Goal: Use online tool/utility

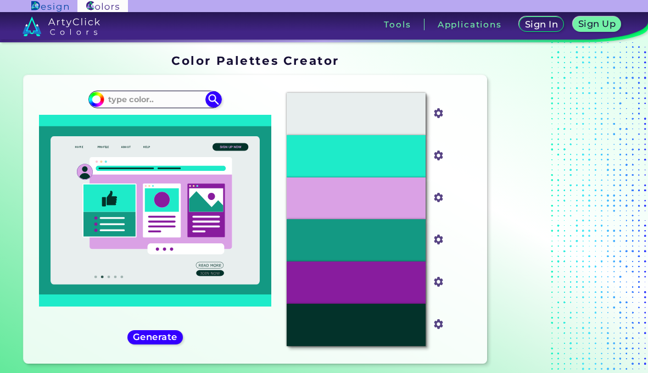
click at [184, 98] on input at bounding box center [155, 99] width 102 height 15
paste input "A5DDCA"
type input "#A5DDCA"
type input "#a5ddca"
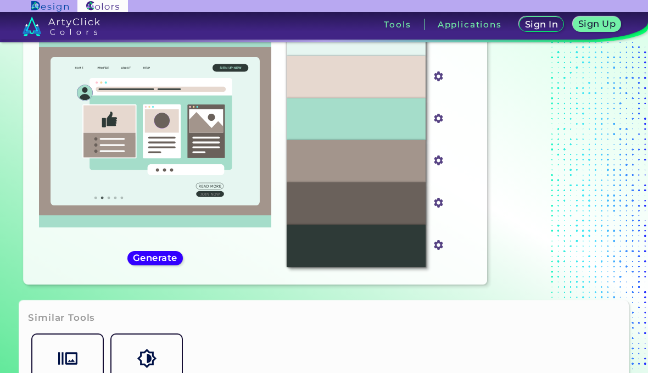
scroll to position [81, 0]
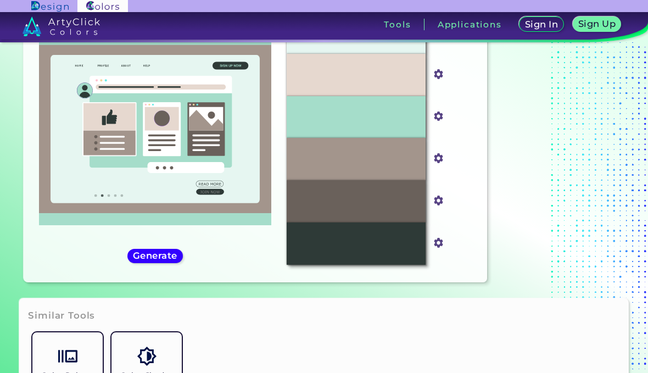
click at [171, 260] on h5 "Generate" at bounding box center [155, 256] width 40 height 8
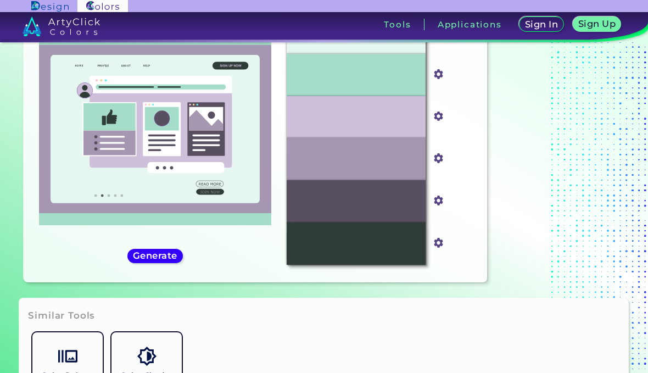
click at [159, 260] on h5 "Generate" at bounding box center [155, 256] width 40 height 8
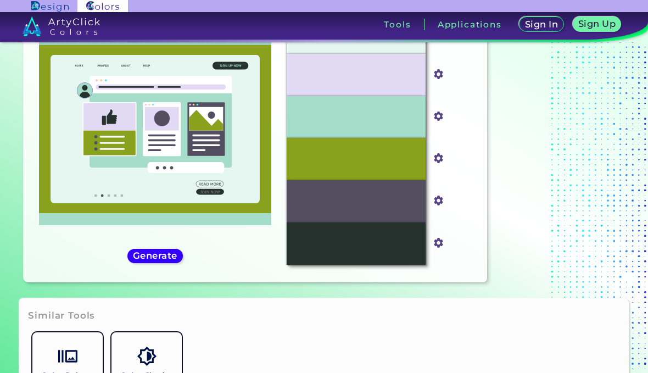
click at [162, 260] on h5 "Generate" at bounding box center [155, 256] width 40 height 8
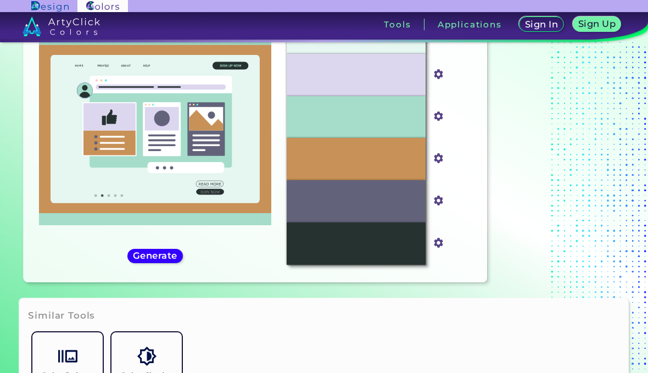
click at [164, 260] on h5 "Generate" at bounding box center [155, 256] width 40 height 8
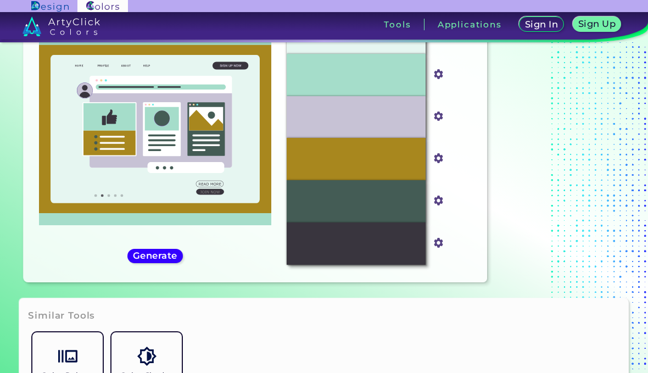
click at [175, 260] on h5 "Generate" at bounding box center [155, 256] width 40 height 8
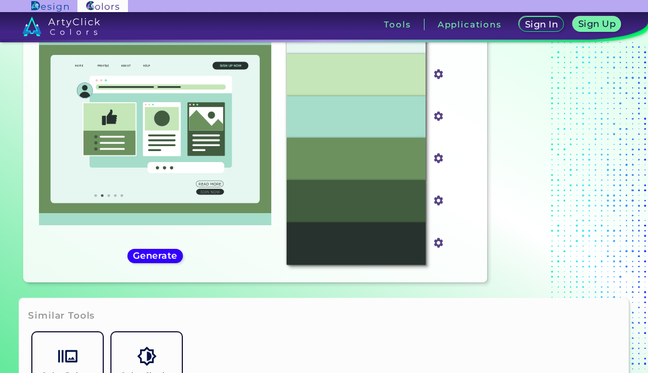
click at [169, 260] on h5 "Generate" at bounding box center [155, 256] width 40 height 8
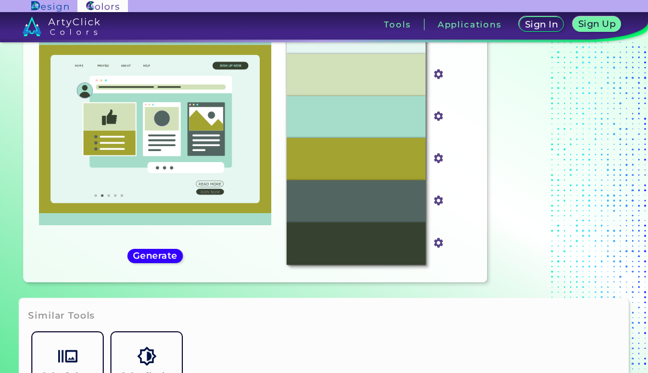
click at [172, 260] on h5 "Generate" at bounding box center [155, 256] width 40 height 8
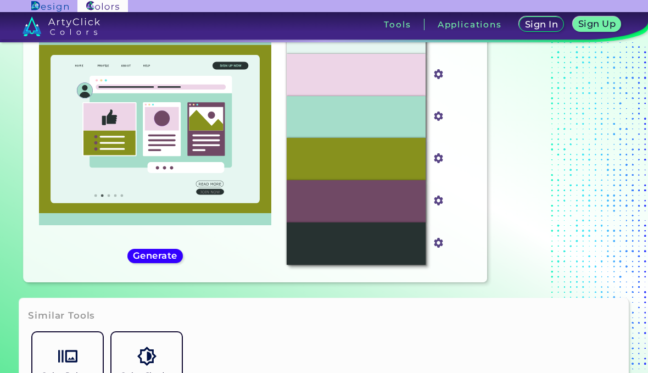
click at [170, 260] on h5 "Generate" at bounding box center [155, 256] width 40 height 8
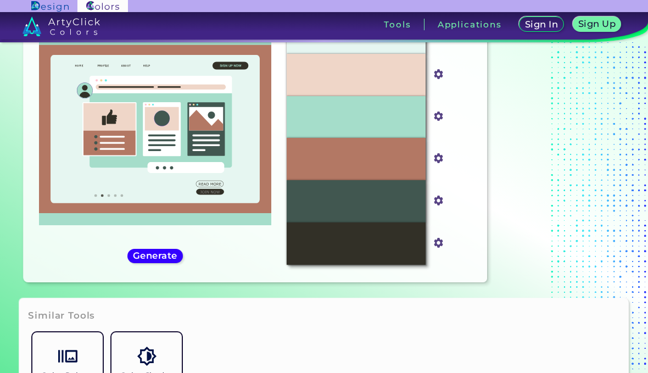
click at [167, 273] on div "#a5ddca #A5DDCA" at bounding box center [154, 138] width 245 height 270
click at [165, 273] on div "#a5ddca #A5DDCA" at bounding box center [154, 138] width 245 height 270
click at [168, 260] on h5 "Generate" at bounding box center [155, 256] width 40 height 8
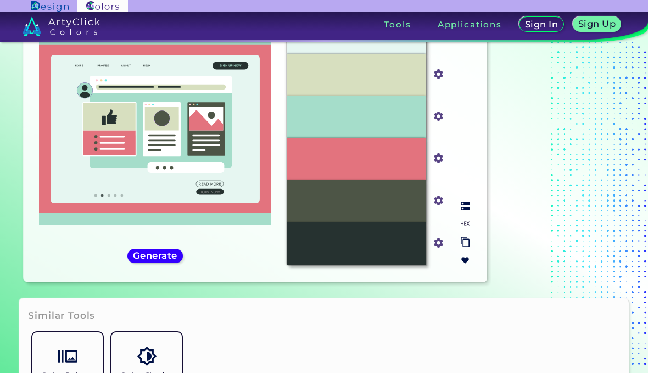
click at [472, 253] on div at bounding box center [466, 233] width 18 height 72
click at [468, 248] on div at bounding box center [466, 233] width 18 height 72
click at [462, 210] on img at bounding box center [465, 206] width 9 height 9
click at [465, 247] on div at bounding box center [466, 233] width 18 height 72
click at [486, 257] on div "Oops - something went wrong. Please try again. Aqua Squeeze #e6f6f1 Moon Mist #…" at bounding box center [255, 138] width 463 height 288
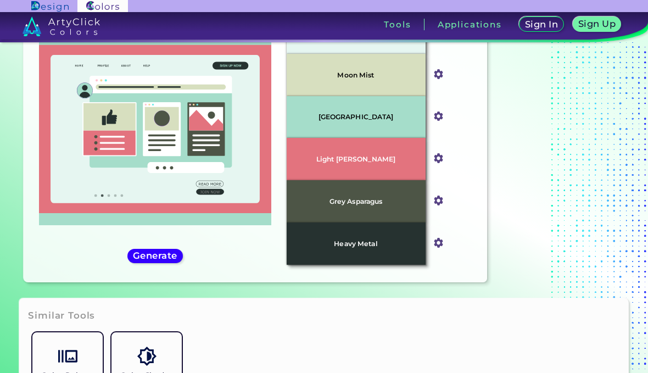
click at [169, 260] on h5 "Generate" at bounding box center [155, 256] width 40 height 8
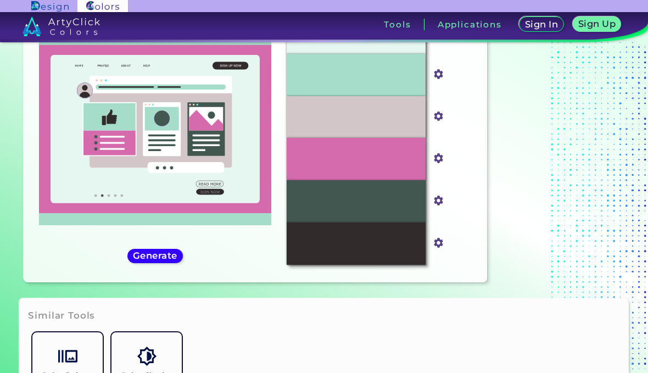
click at [174, 273] on div "#a5ddca #A5DDCA" at bounding box center [154, 138] width 245 height 270
click at [144, 260] on h5 "Generate" at bounding box center [155, 256] width 40 height 8
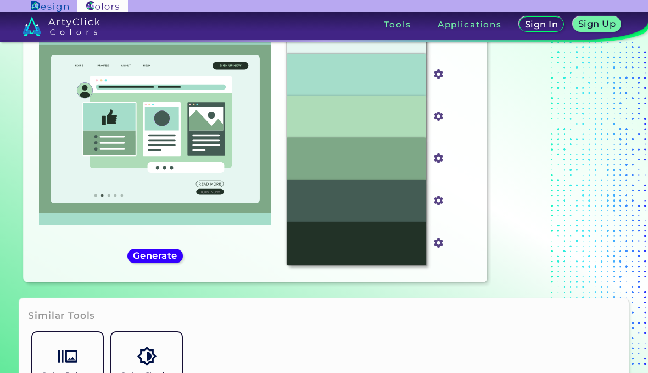
click at [158, 260] on h5 "Generate" at bounding box center [155, 256] width 40 height 8
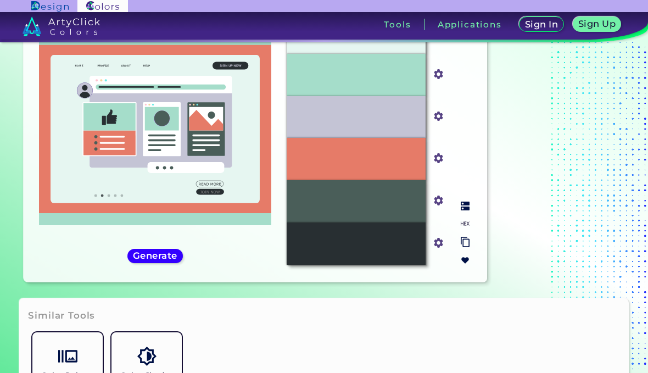
click at [469, 210] on img at bounding box center [465, 206] width 9 height 9
